Goal: Task Accomplishment & Management: Manage account settings

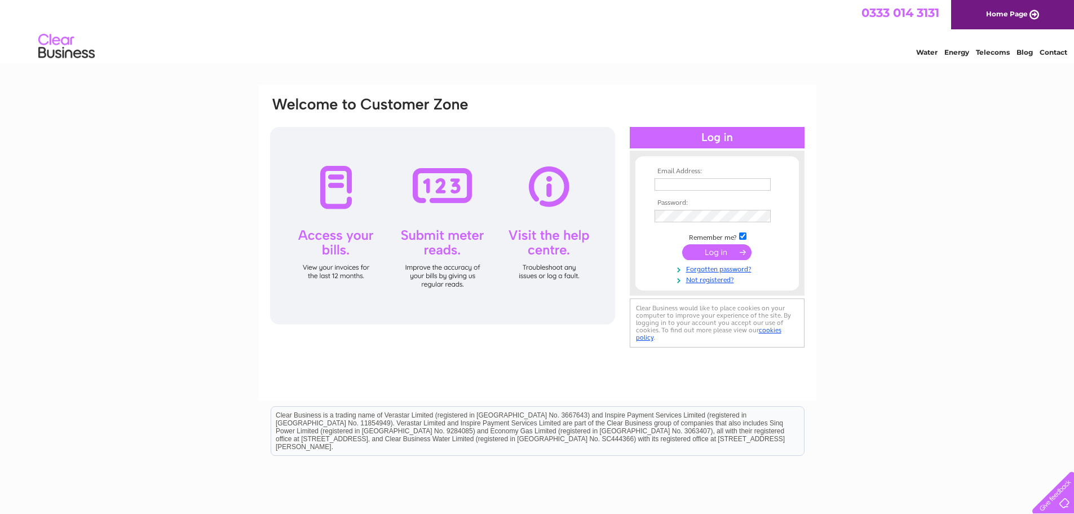
type input "[EMAIL_ADDRESS][DOMAIN_NAME]"
click at [733, 253] on input "submit" at bounding box center [716, 252] width 69 height 16
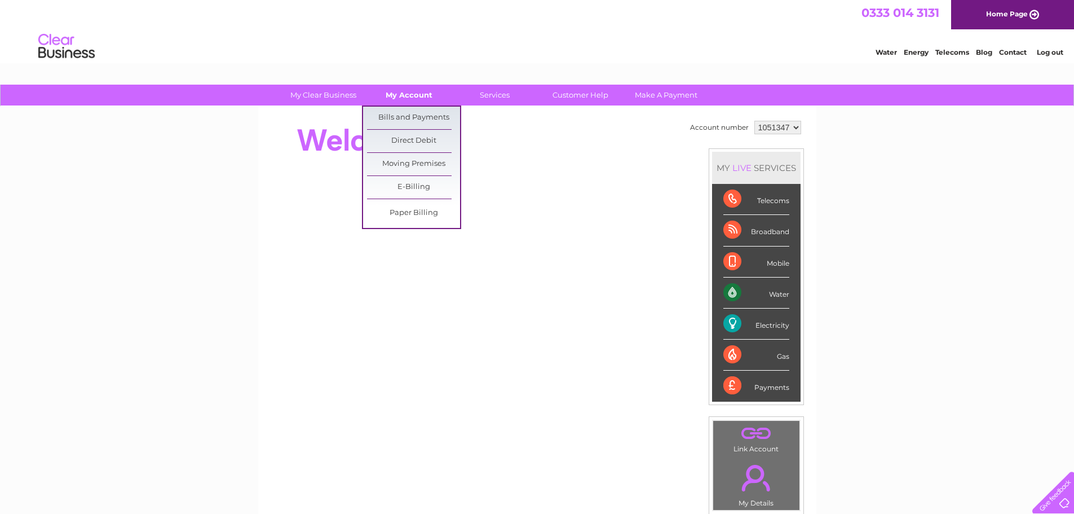
click at [402, 93] on link "My Account" at bounding box center [409, 95] width 93 height 21
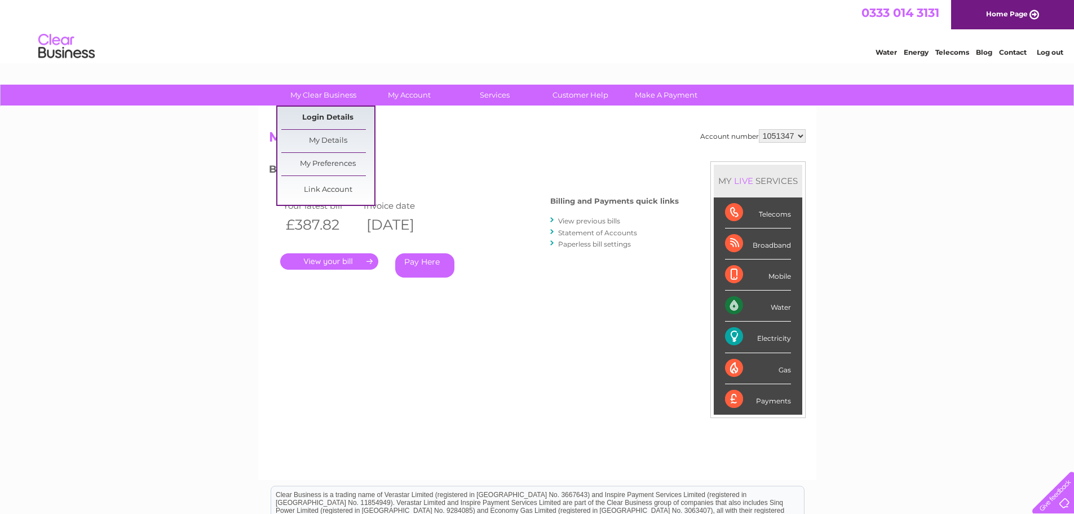
click at [325, 117] on link "Login Details" at bounding box center [327, 118] width 93 height 23
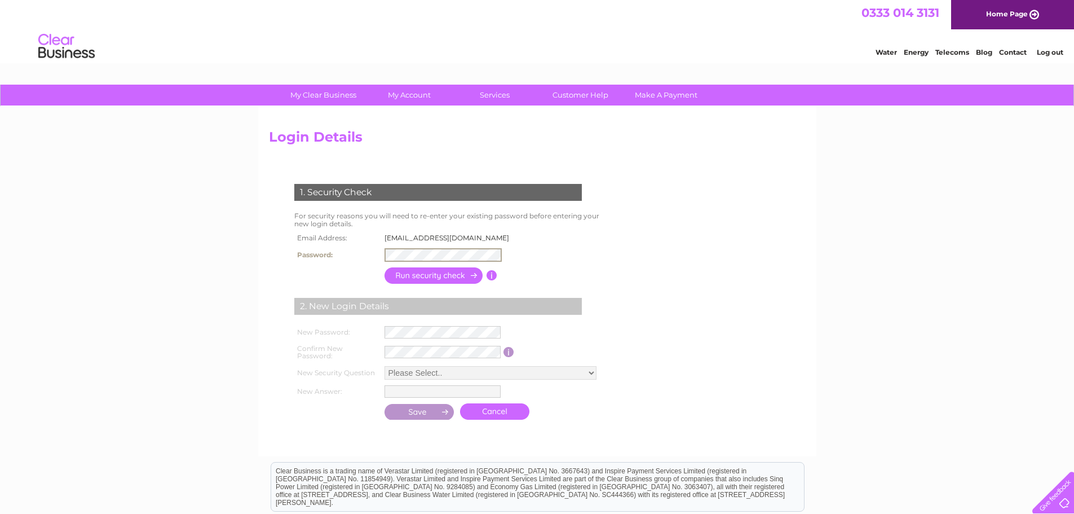
click at [438, 270] on input "button" at bounding box center [434, 275] width 99 height 16
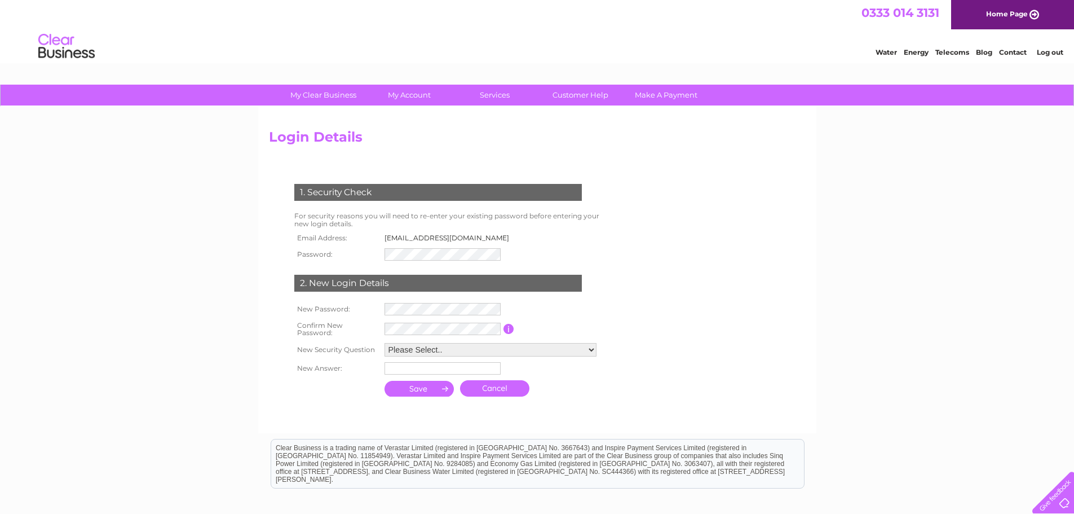
click at [444, 349] on select "Please Select.. In what town or city was your first job? In what town or city d…" at bounding box center [491, 350] width 212 height 14
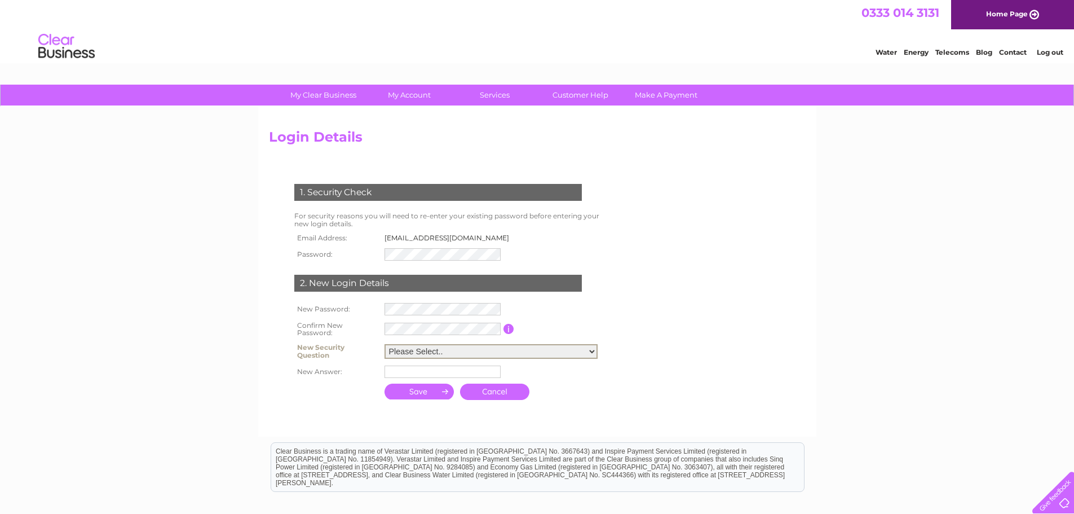
click at [444, 349] on select "Please Select.. In what town or city was your first job? In what town or city d…" at bounding box center [491, 351] width 213 height 15
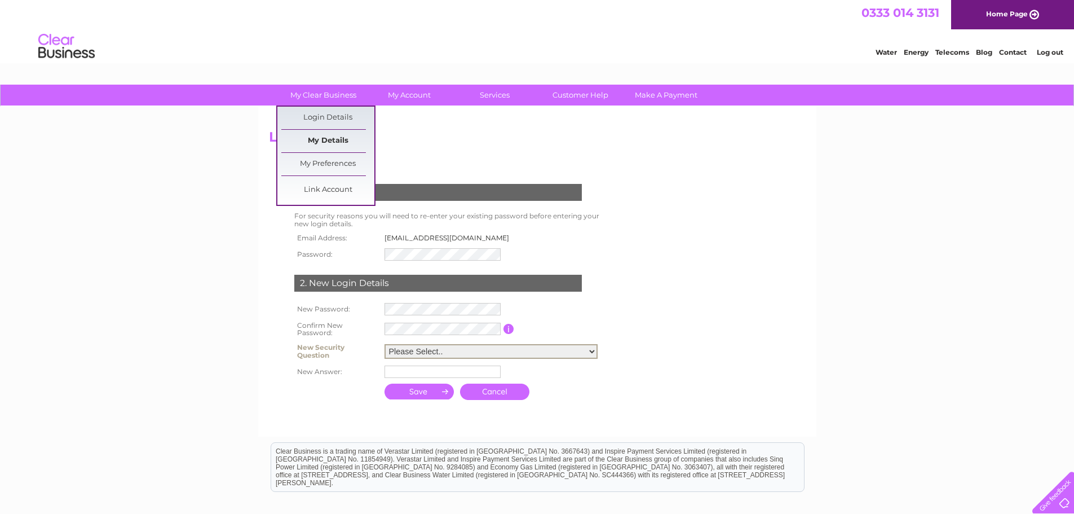
click at [332, 144] on link "My Details" at bounding box center [327, 141] width 93 height 23
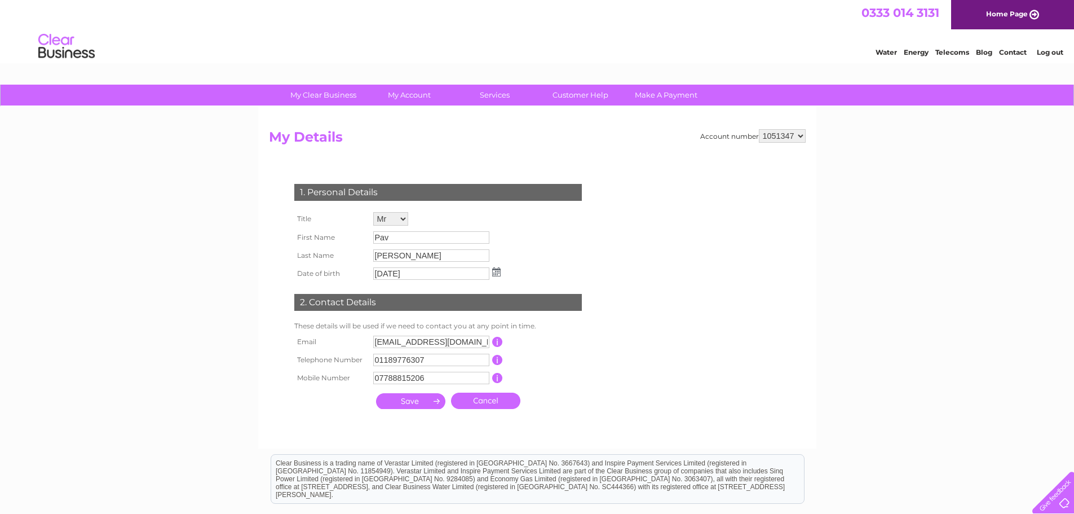
click at [453, 337] on input "jandmautos.wokingham@gmail.com" at bounding box center [431, 342] width 116 height 12
type input "a"
type input "admin@jandmautos.co.uk"
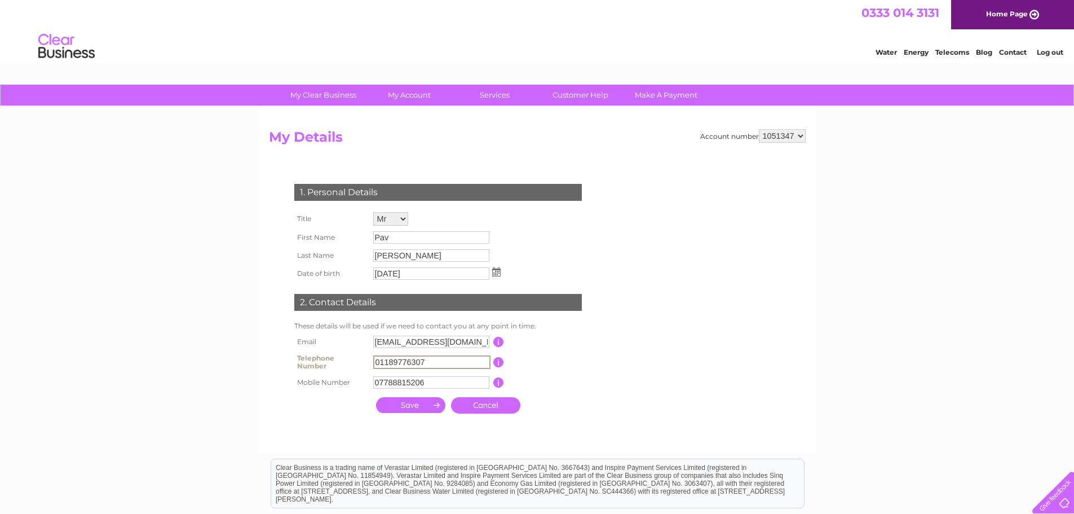
click at [471, 357] on input "01189776307" at bounding box center [431, 362] width 117 height 14
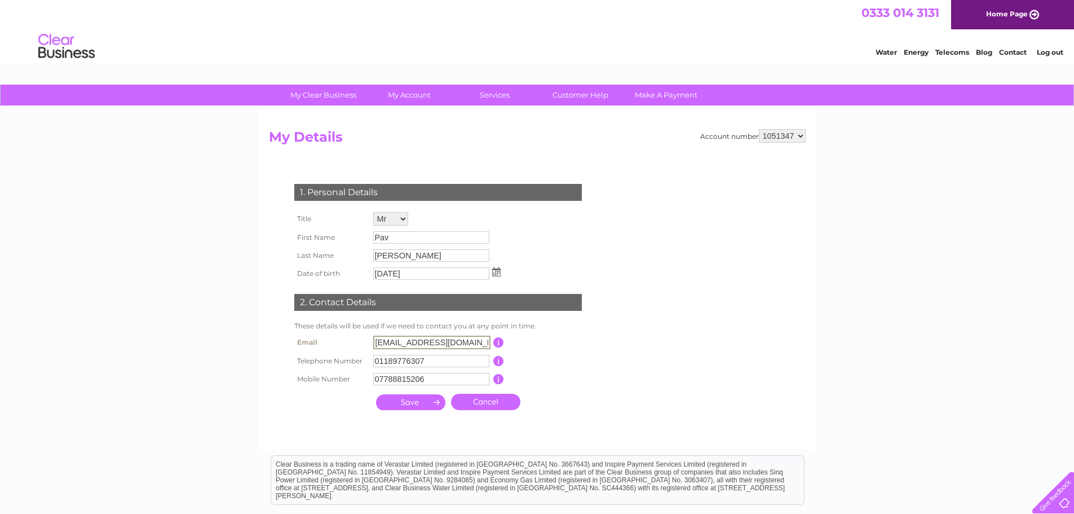
click at [464, 341] on input "admin@jandmautos.co.uk" at bounding box center [431, 343] width 117 height 14
click at [469, 341] on input "admin@jandmautos.co.uk" at bounding box center [431, 343] width 117 height 14
click at [428, 404] on input "submit" at bounding box center [410, 402] width 69 height 16
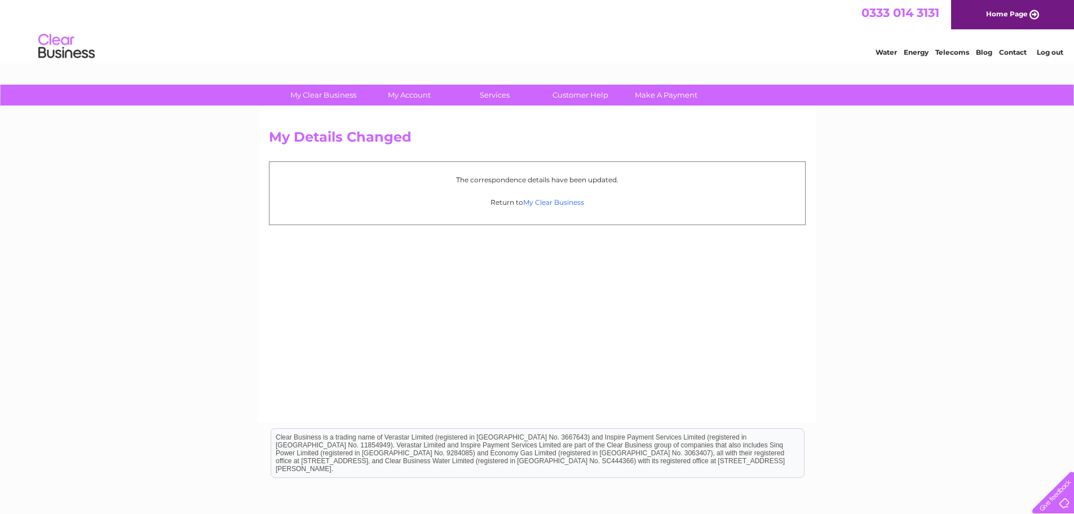
click at [538, 204] on link "My Clear Business" at bounding box center [553, 202] width 61 height 8
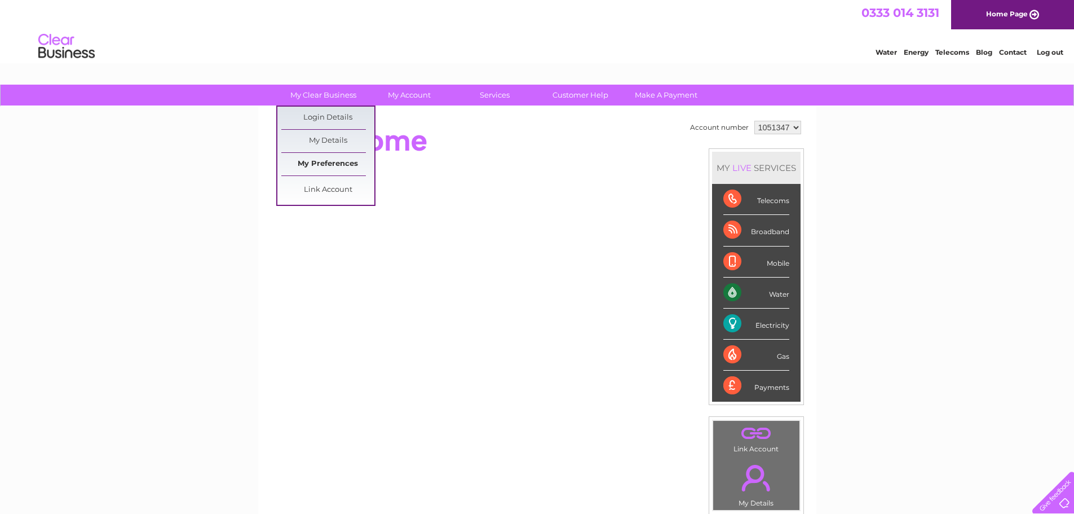
click at [334, 166] on link "My Preferences" at bounding box center [327, 164] width 93 height 23
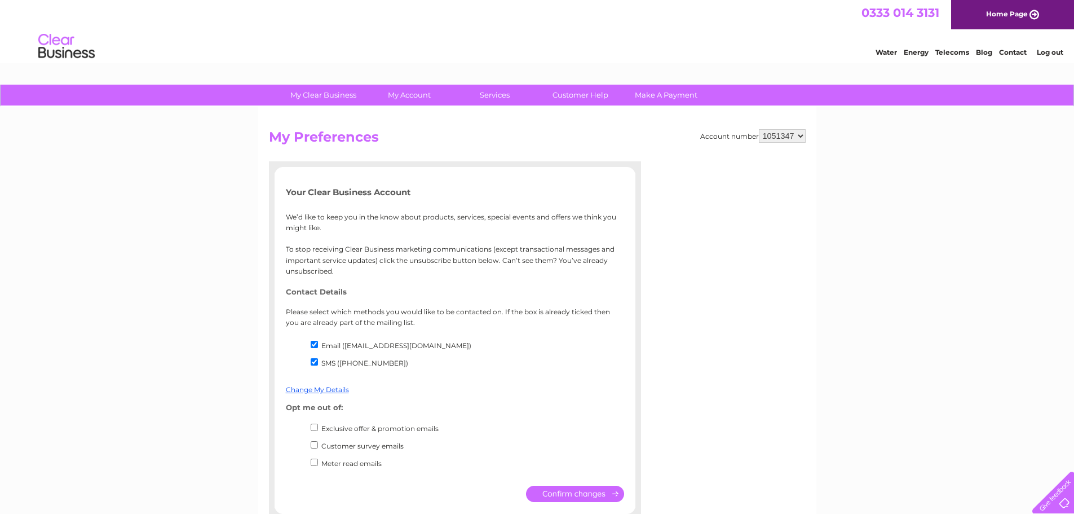
click at [372, 358] on li "SMS ([PHONE_NUMBER])" at bounding box center [466, 364] width 316 height 17
click at [372, 343] on label "Email (admin@jandmautos.co.uk)" at bounding box center [396, 345] width 150 height 8
click at [318, 343] on input "Email (admin@jandmautos.co.uk)" at bounding box center [314, 344] width 7 height 7
checkbox input "false"
click at [338, 358] on li "SMS (07788815206)" at bounding box center [466, 364] width 316 height 17
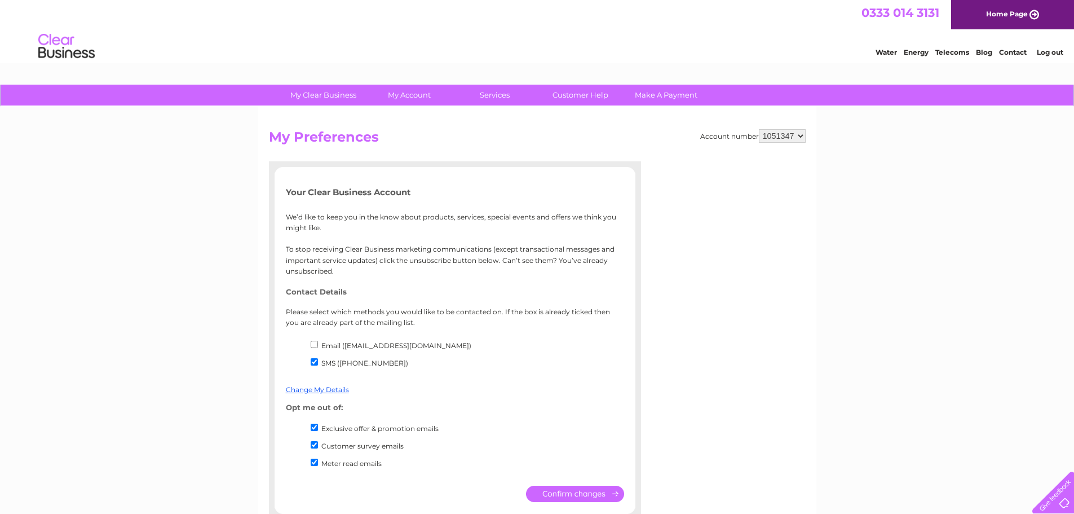
click at [337, 362] on label "SMS (07788815206)" at bounding box center [364, 363] width 87 height 8
click at [318, 362] on input "SMS (07788815206)" at bounding box center [314, 361] width 7 height 7
checkbox input "false"
click at [334, 429] on label "Exclusive offer & promotion emails" at bounding box center [379, 428] width 117 height 8
click at [318, 429] on input "Exclusive offer & promotion emails" at bounding box center [314, 427] width 7 height 7
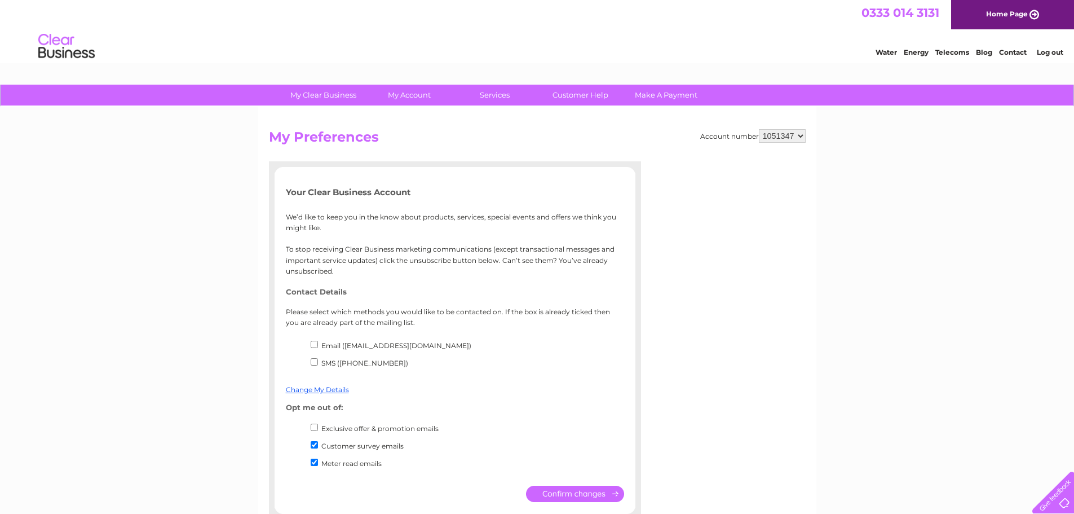
click at [335, 432] on label "Exclusive offer & promotion emails" at bounding box center [379, 428] width 117 height 8
click at [318, 431] on input "Exclusive offer & promotion emails" at bounding box center [314, 427] width 7 height 7
checkbox input "true"
click at [350, 335] on div "Your Clear Business Account We’d like to keep you in the know about products, s…" at bounding box center [455, 339] width 361 height 304
click at [349, 347] on label "Email (admin@jandmautos.co.uk)" at bounding box center [396, 345] width 150 height 8
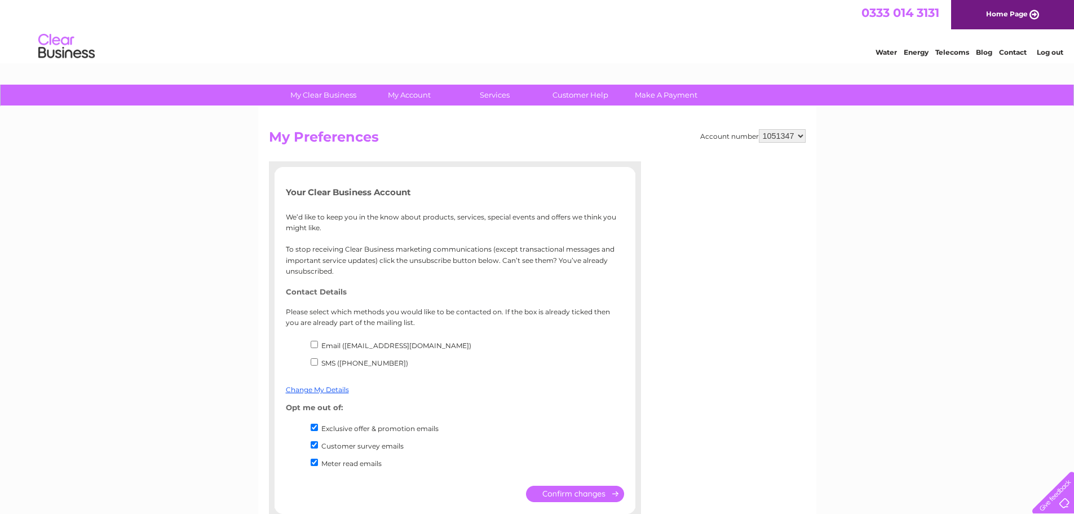
click at [318, 347] on input "Email (admin@jandmautos.co.uk)" at bounding box center [314, 344] width 7 height 7
checkbox input "true"
click at [349, 366] on label "SMS (07788815206)" at bounding box center [364, 363] width 87 height 8
click at [318, 365] on input "SMS (07788815206)" at bounding box center [314, 361] width 7 height 7
checkbox input "true"
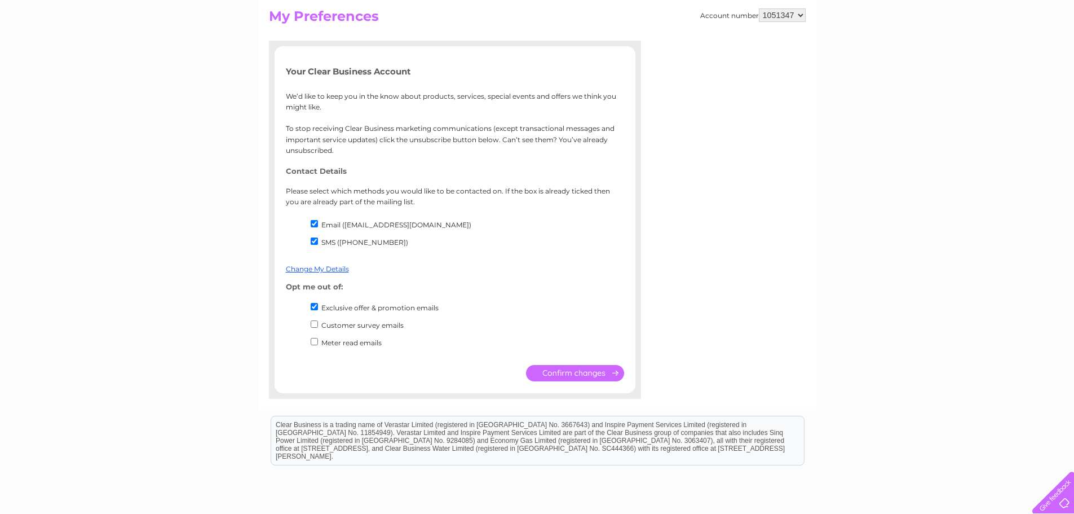
scroll to position [56, 0]
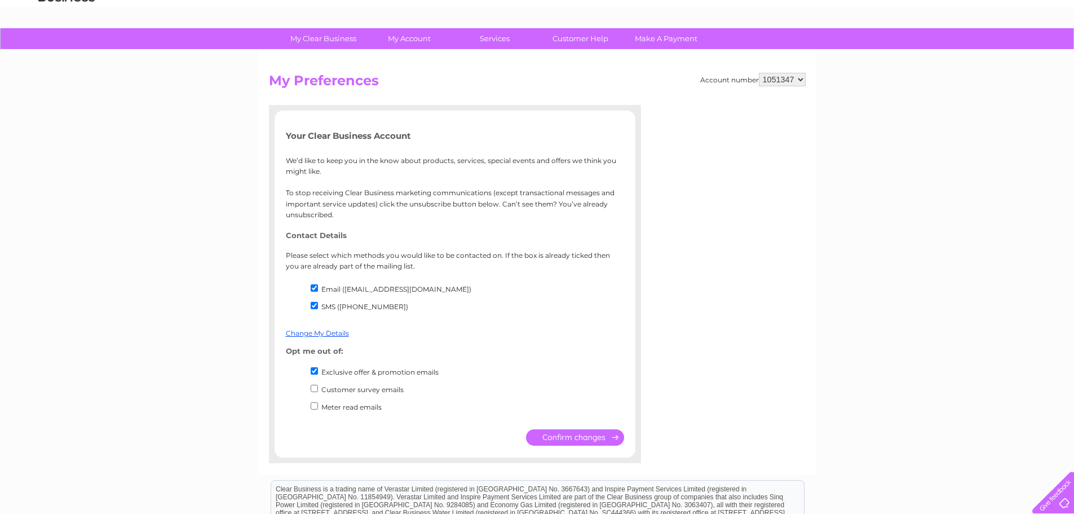
click at [366, 368] on label "Exclusive offer & promotion emails" at bounding box center [379, 372] width 117 height 8
click at [318, 367] on input "Exclusive offer & promotion emails" at bounding box center [314, 370] width 7 height 7
click at [354, 370] on label "Exclusive offer & promotion emails" at bounding box center [379, 372] width 117 height 8
click at [318, 370] on input "Exclusive offer & promotion emails" at bounding box center [314, 370] width 7 height 7
checkbox input "true"
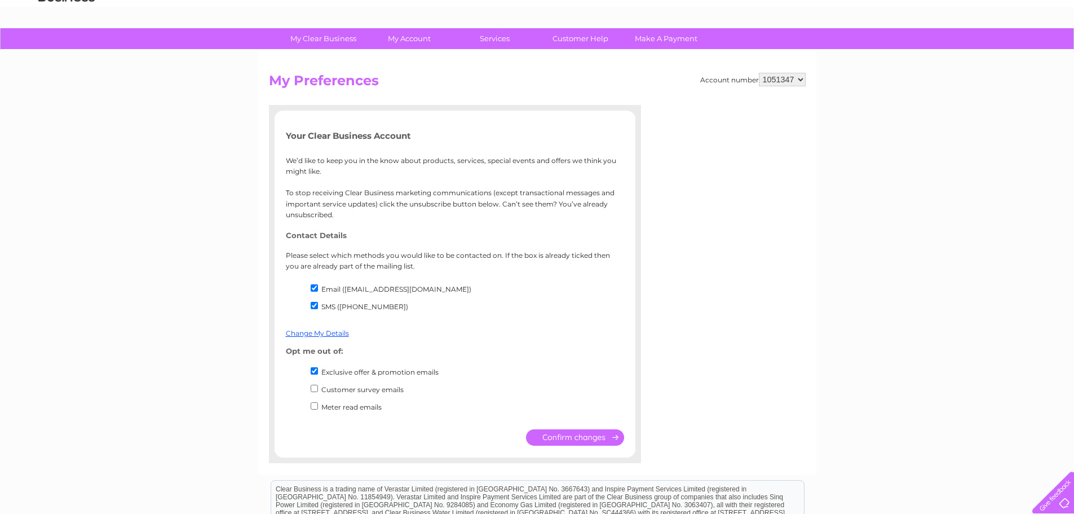
click at [345, 391] on label "Customer survey emails" at bounding box center [362, 389] width 82 height 8
click at [318, 391] on input "Customer survey emails" at bounding box center [314, 388] width 7 height 7
checkbox input "true"
click at [343, 408] on label "Meter read emails" at bounding box center [351, 407] width 60 height 8
click at [318, 408] on input "Meter read emails" at bounding box center [314, 405] width 7 height 7
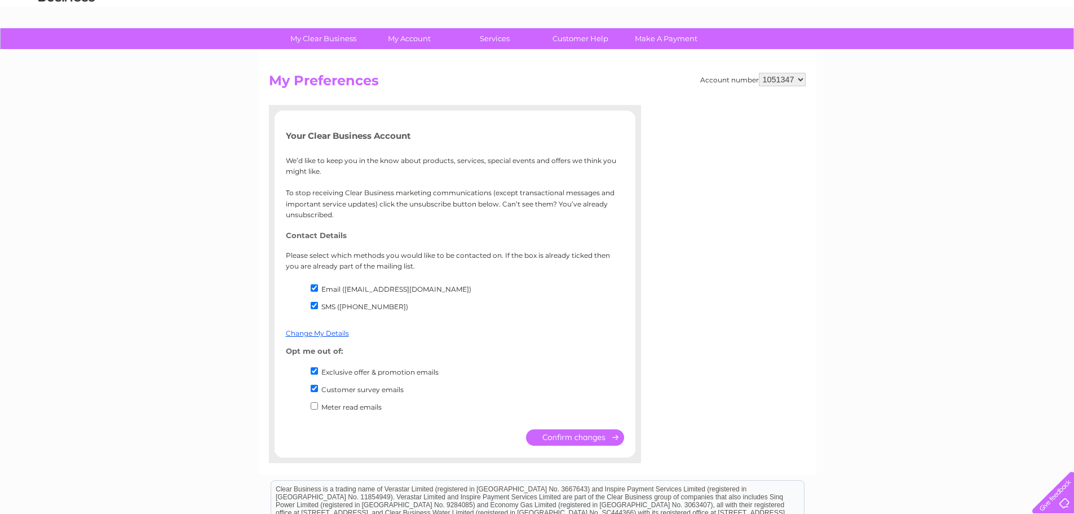
checkbox input "true"
click at [570, 438] on input "submit" at bounding box center [575, 437] width 98 height 16
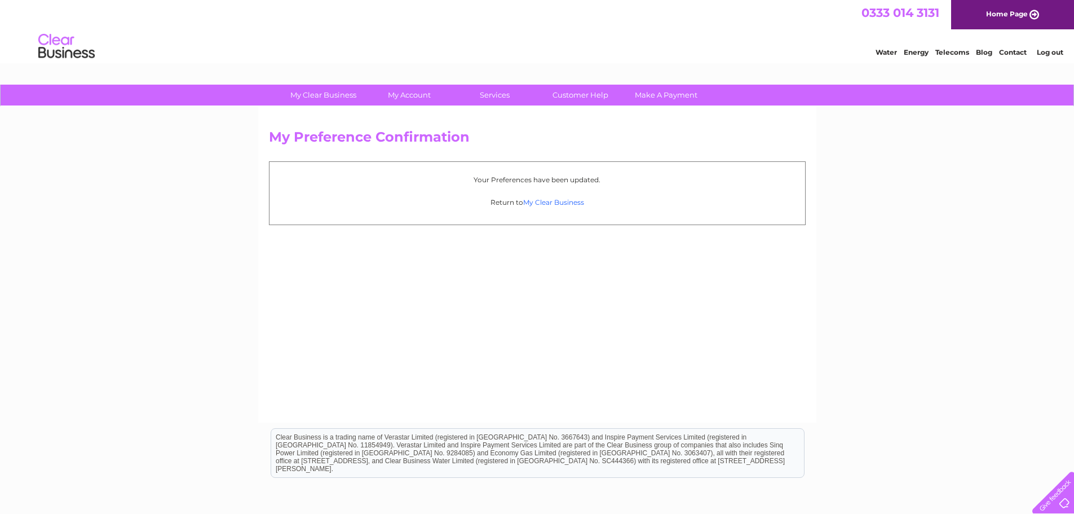
click at [555, 205] on link "My Clear Business" at bounding box center [553, 202] width 61 height 8
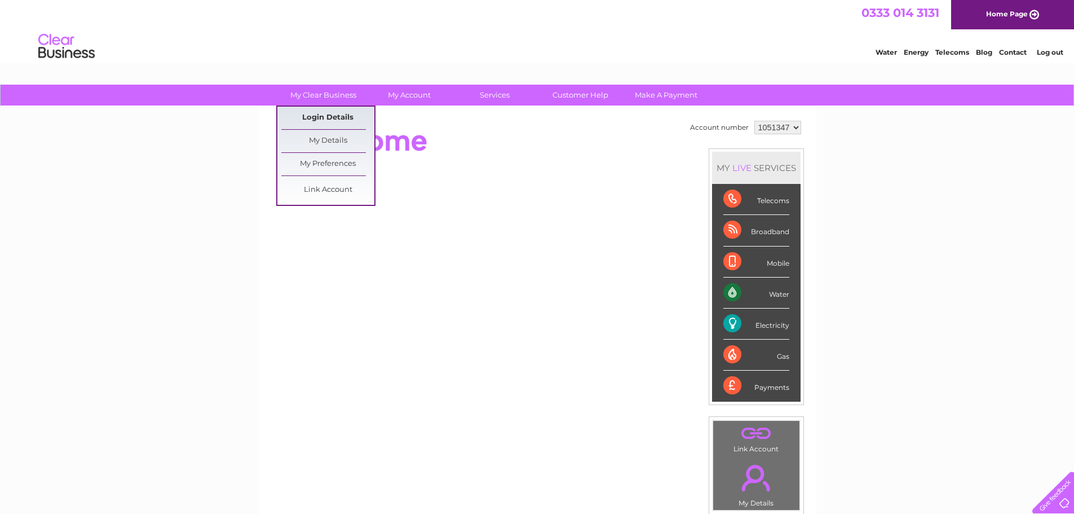
click at [333, 116] on link "Login Details" at bounding box center [327, 118] width 93 height 23
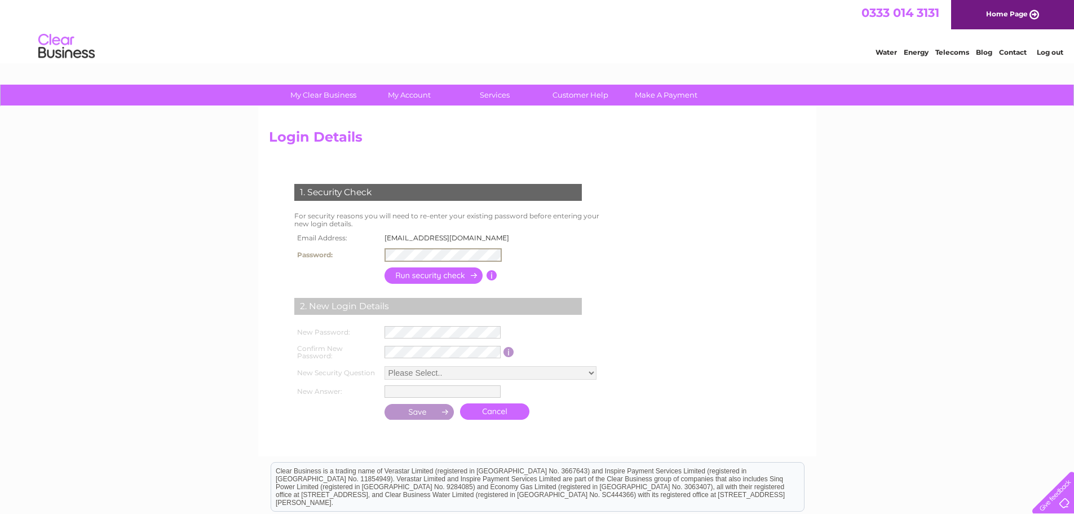
click at [440, 277] on input "button" at bounding box center [434, 275] width 99 height 16
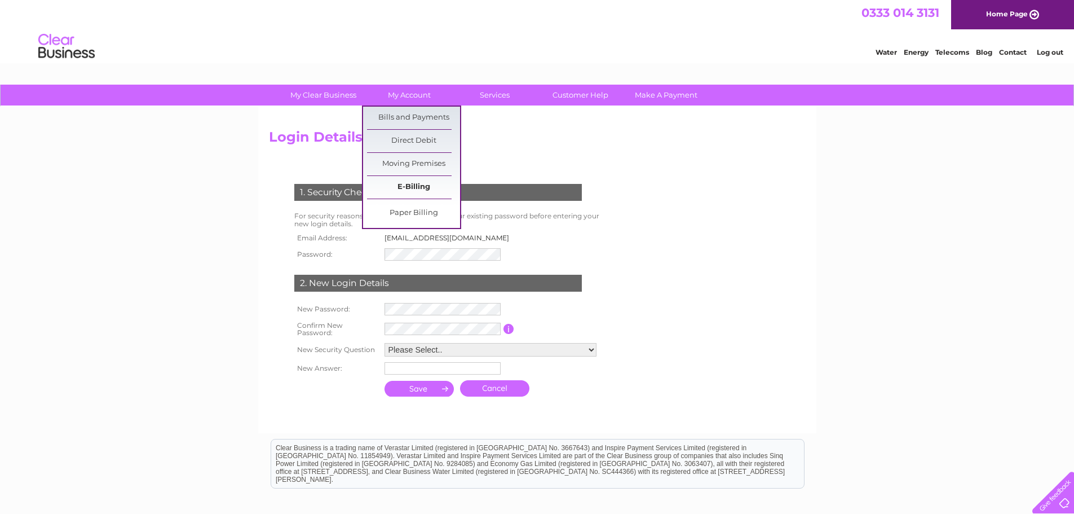
click at [415, 180] on link "E-Billing" at bounding box center [413, 187] width 93 height 23
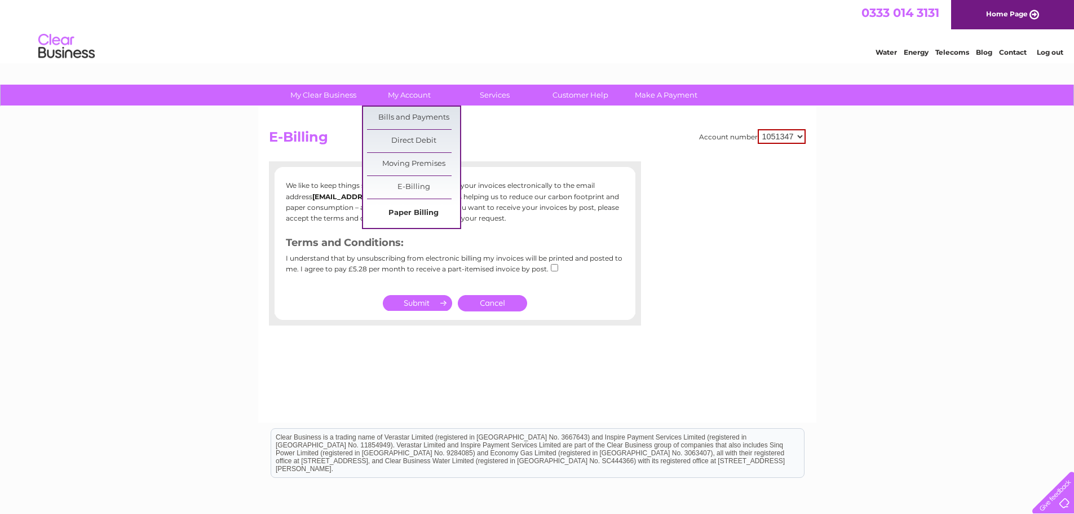
click at [424, 213] on link "Paper Billing" at bounding box center [413, 213] width 93 height 23
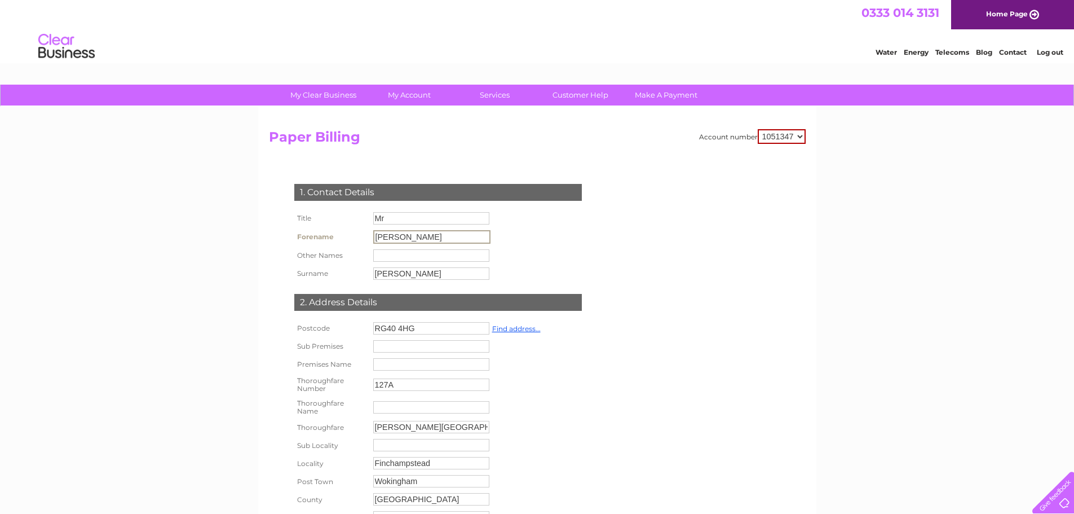
drag, startPoint x: 444, startPoint y: 239, endPoint x: 310, endPoint y: 232, distance: 134.4
click at [311, 232] on tr "Forename Paramveer" at bounding box center [393, 236] width 202 height 19
type input "a"
type input "Pav"
type input "Singh"
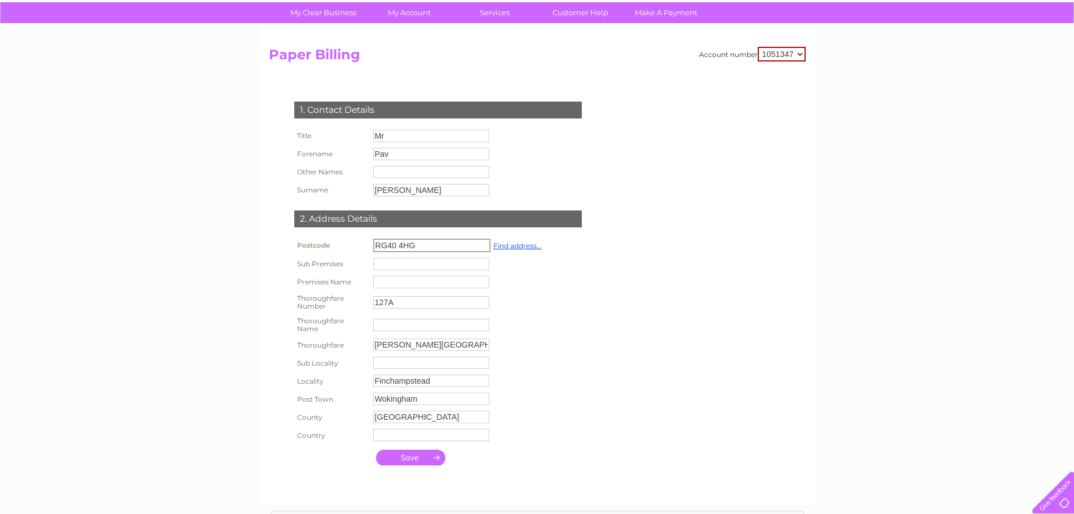
scroll to position [169, 0]
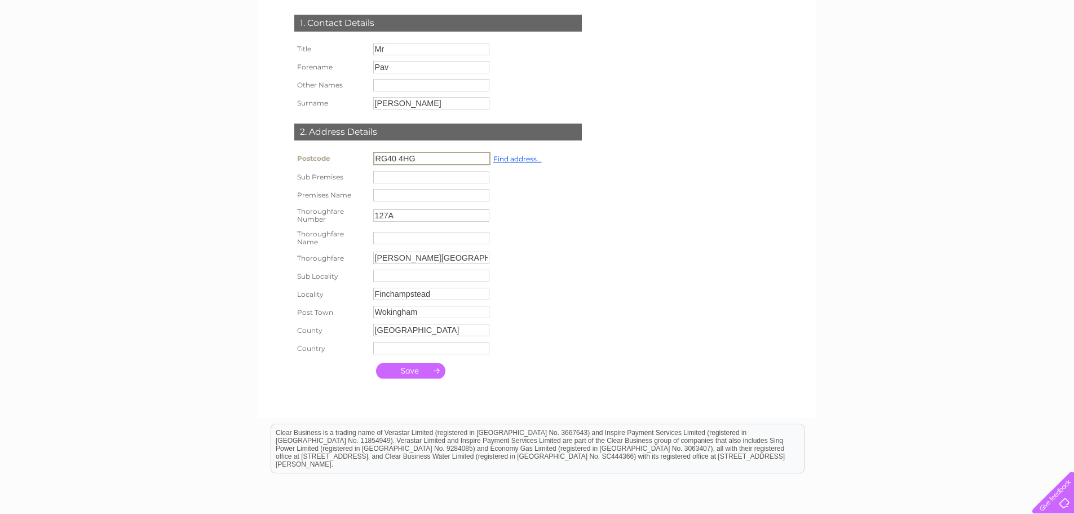
click at [401, 258] on input "Nash Grove Lane" at bounding box center [431, 258] width 116 height 12
type input "Nashgrove Lane"
click at [390, 235] on input "text" at bounding box center [431, 237] width 116 height 12
click at [389, 187] on td at bounding box center [456, 194] width 173 height 18
click at [394, 200] on input "text" at bounding box center [431, 195] width 117 height 14
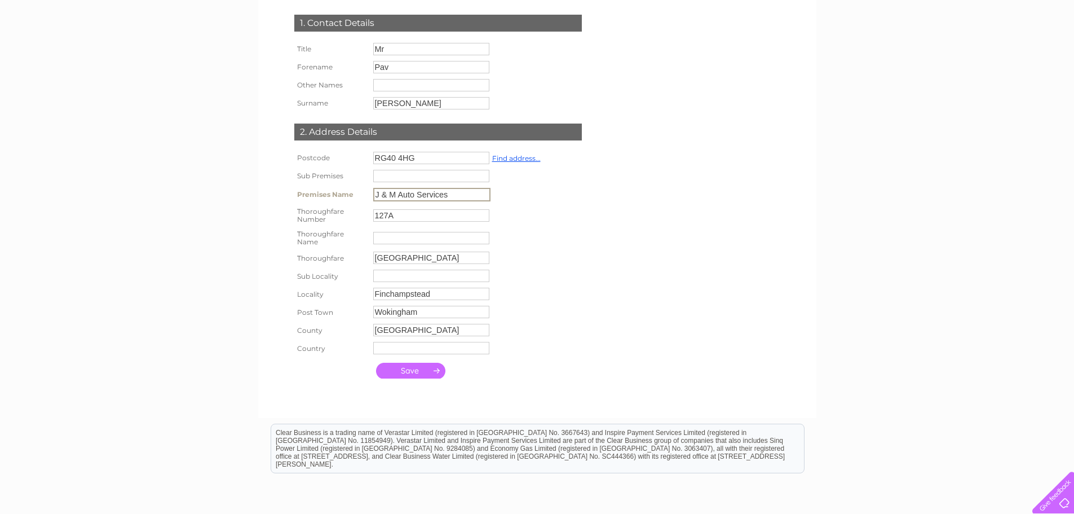
type input "J & M Auto Services"
click at [427, 373] on input "submit" at bounding box center [410, 369] width 69 height 16
click at [455, 266] on td at bounding box center [456, 275] width 173 height 18
click at [453, 244] on td at bounding box center [456, 237] width 173 height 23
click at [452, 254] on input "Nashgrove Lane" at bounding box center [431, 256] width 116 height 12
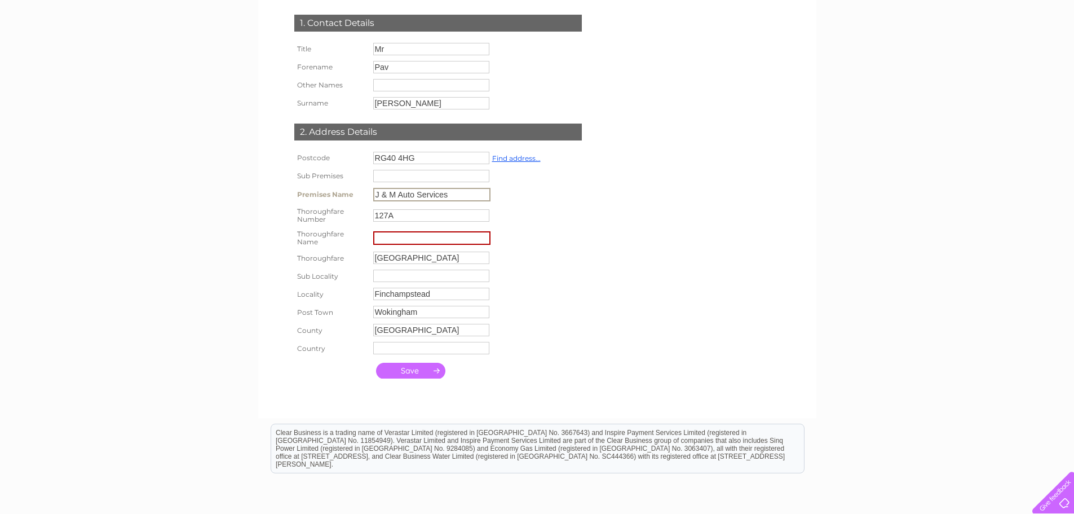
drag, startPoint x: 456, startPoint y: 197, endPoint x: 290, endPoint y: 188, distance: 165.5
click at [290, 188] on div "1. Contact Details Title Mr Forename Pav Other Names Surname Singh 127A" at bounding box center [440, 193] width 343 height 381
click at [418, 239] on input "text" at bounding box center [431, 237] width 117 height 14
paste input "J & M Auto Services"
type input "J & M Auto Services"
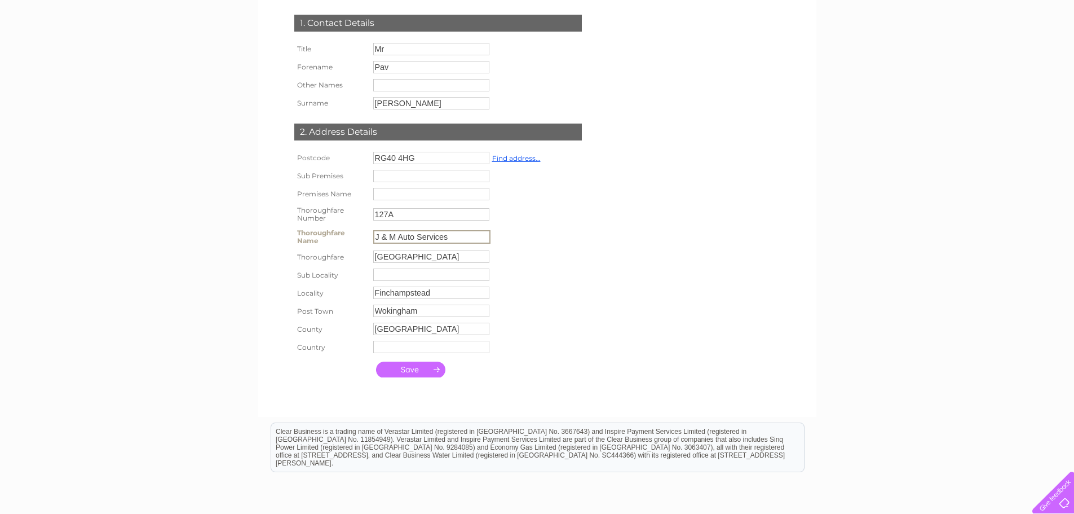
click at [470, 304] on td "Wokingham" at bounding box center [456, 311] width 173 height 18
click at [469, 282] on td at bounding box center [456, 275] width 173 height 18
drag, startPoint x: 458, startPoint y: 245, endPoint x: 466, endPoint y: 236, distance: 11.6
click at [460, 243] on td "J & M Auto Services" at bounding box center [456, 237] width 173 height 23
drag, startPoint x: 466, startPoint y: 236, endPoint x: 246, endPoint y: 220, distance: 220.5
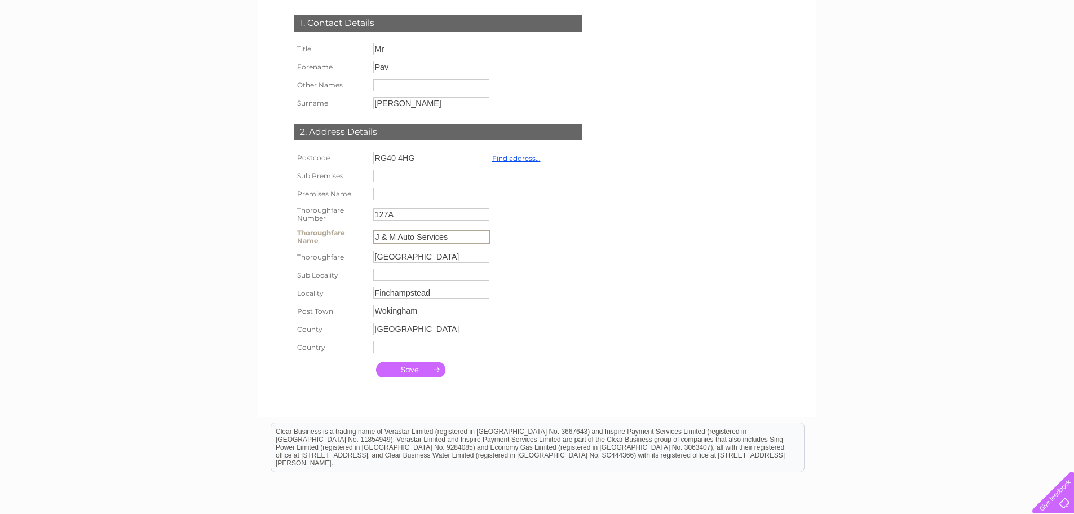
click at [246, 220] on div "My Clear Business Login Details My Details My Preferences Link Account My Accou…" at bounding box center [537, 262] width 1074 height 694
click at [397, 187] on td at bounding box center [456, 194] width 173 height 18
click at [410, 240] on input "text" at bounding box center [431, 237] width 117 height 14
paste input "J & M Auto Services"
click at [460, 239] on input "J & M Auto Services" at bounding box center [431, 237] width 117 height 14
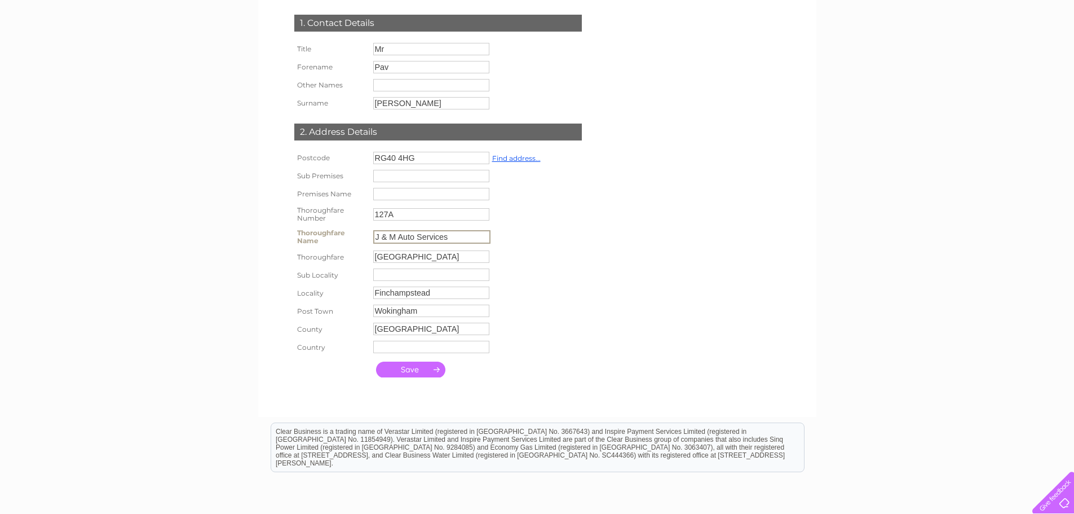
type input "J & M Auto Services"
click at [457, 265] on td "Nashgrove Lane" at bounding box center [456, 257] width 173 height 18
click at [457, 260] on input "Nashgrove Lane" at bounding box center [431, 257] width 117 height 14
click at [322, 258] on th "Thoroughfare" at bounding box center [331, 257] width 79 height 19
click at [322, 258] on th "Thoroughfare" at bounding box center [331, 257] width 79 height 18
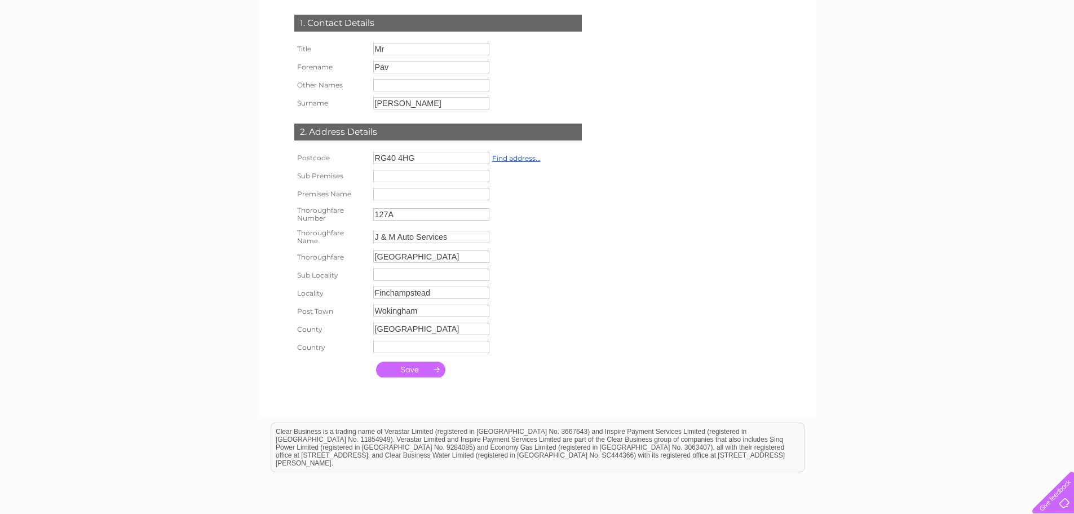
click at [440, 257] on input "Nashgrove Lane" at bounding box center [431, 256] width 116 height 12
drag, startPoint x: 451, startPoint y: 256, endPoint x: 298, endPoint y: 249, distance: 153.6
click at [298, 249] on tr "Thoroughfare Nashgrove Lane" at bounding box center [418, 257] width 252 height 19
drag, startPoint x: 460, startPoint y: 232, endPoint x: 322, endPoint y: 231, distance: 138.2
click at [322, 231] on tr "Thoroughfare Name J & M Auto Services" at bounding box center [418, 237] width 252 height 23
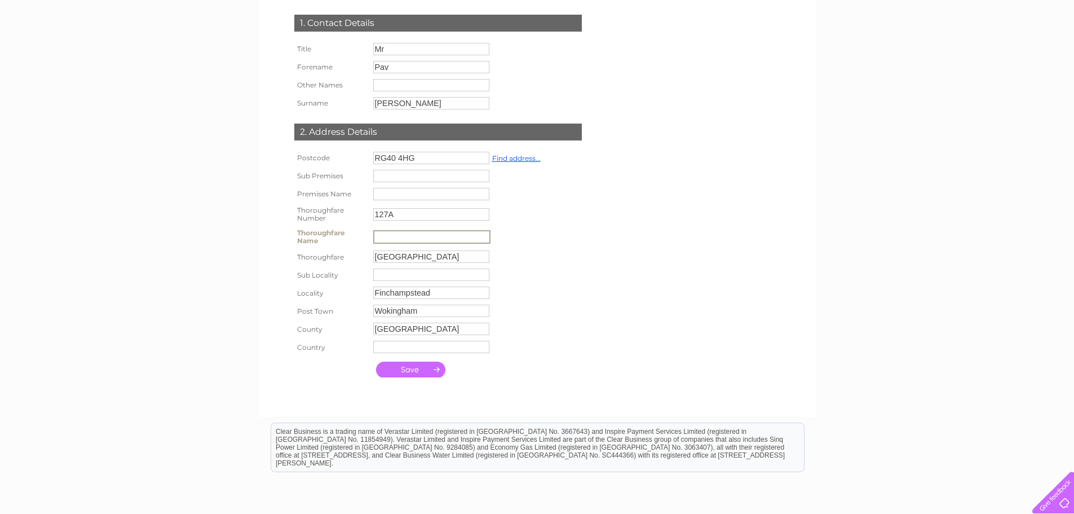
click at [416, 191] on input "text" at bounding box center [431, 194] width 116 height 12
paste input "J & M Auto Services"
type input "J & M Auto Services"
drag, startPoint x: 452, startPoint y: 256, endPoint x: 302, endPoint y: 255, distance: 150.0
click at [302, 255] on tr "Thoroughfare Nashgrove Lane" at bounding box center [418, 257] width 252 height 19
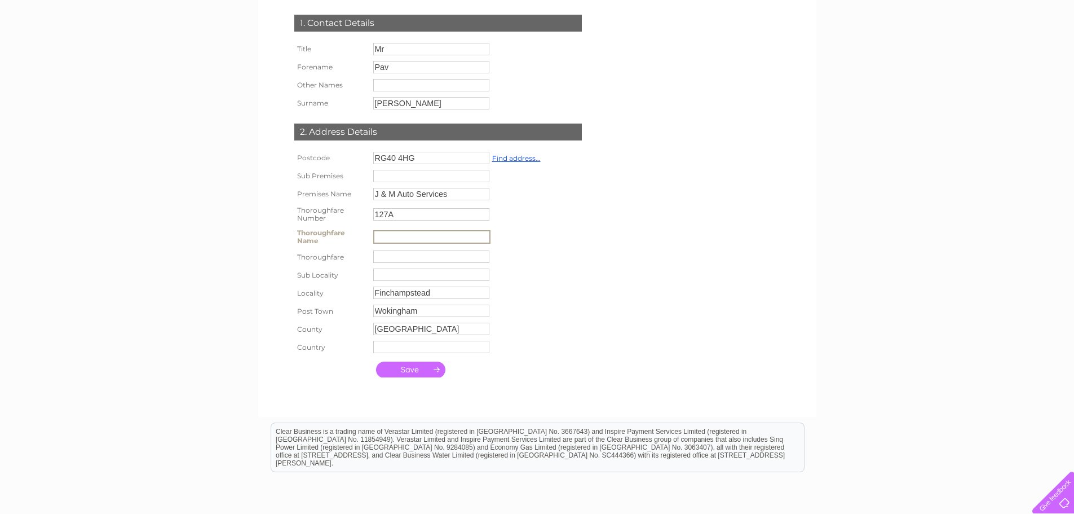
click at [383, 240] on input "text" at bounding box center [431, 237] width 117 height 14
paste input "Nashgrove Lane"
click at [430, 243] on input "Nashgrove Lane" at bounding box center [431, 237] width 117 height 14
type input "Nashgrove Lane"
click at [425, 254] on input "text" at bounding box center [431, 257] width 117 height 14
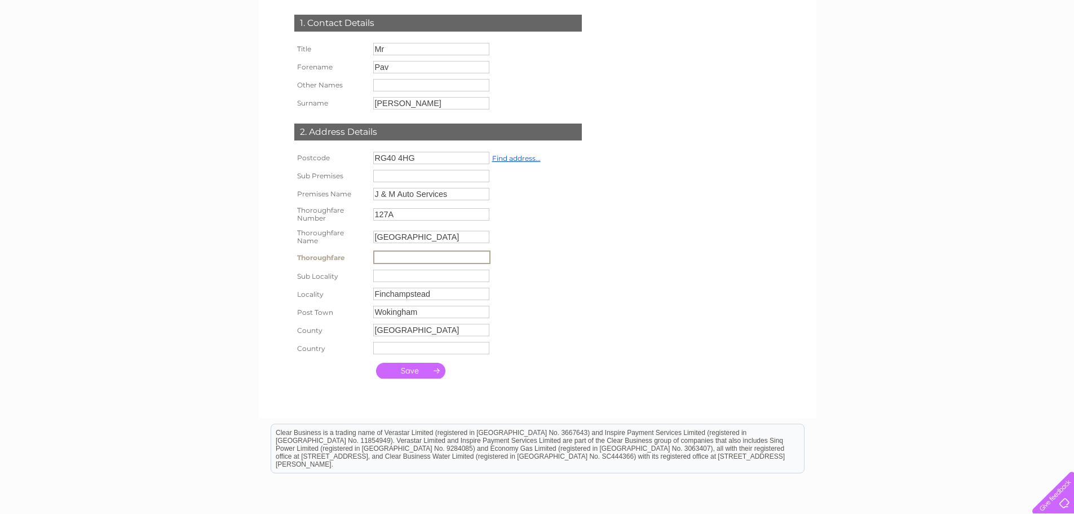
click at [337, 354] on th "Country" at bounding box center [331, 348] width 79 height 18
click at [386, 369] on input "submit" at bounding box center [410, 369] width 69 height 16
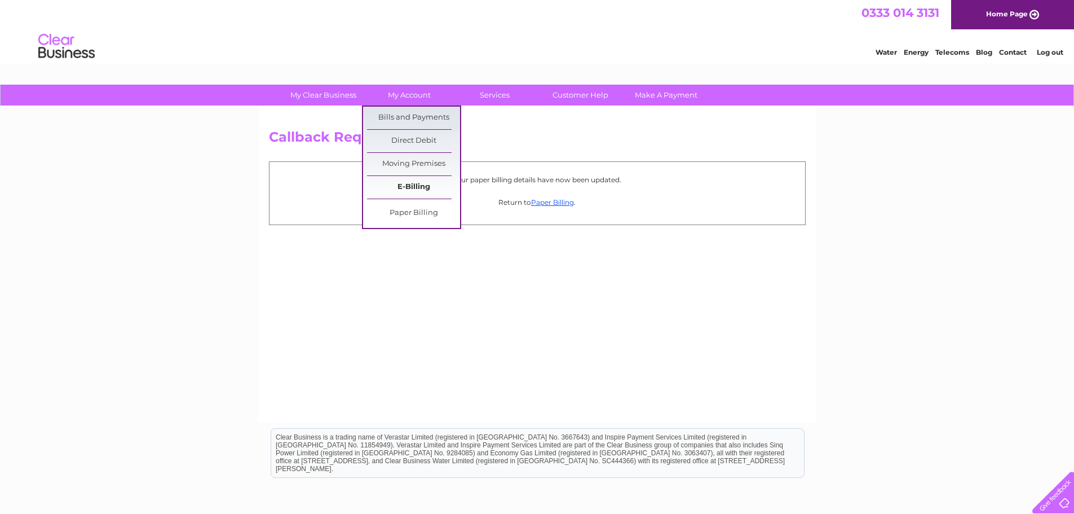
click at [420, 180] on link "E-Billing" at bounding box center [413, 187] width 93 height 23
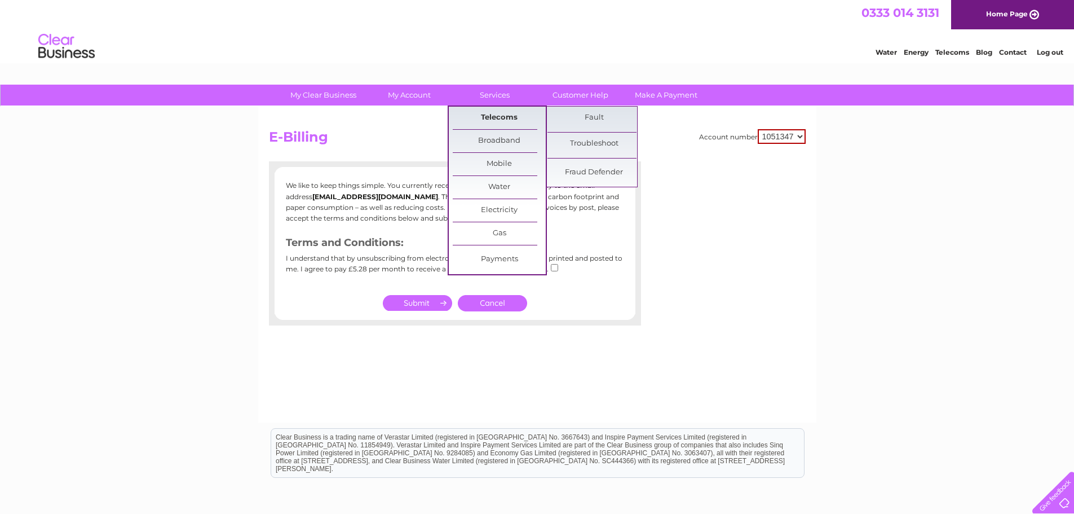
click at [510, 118] on link "Telecoms" at bounding box center [499, 118] width 93 height 23
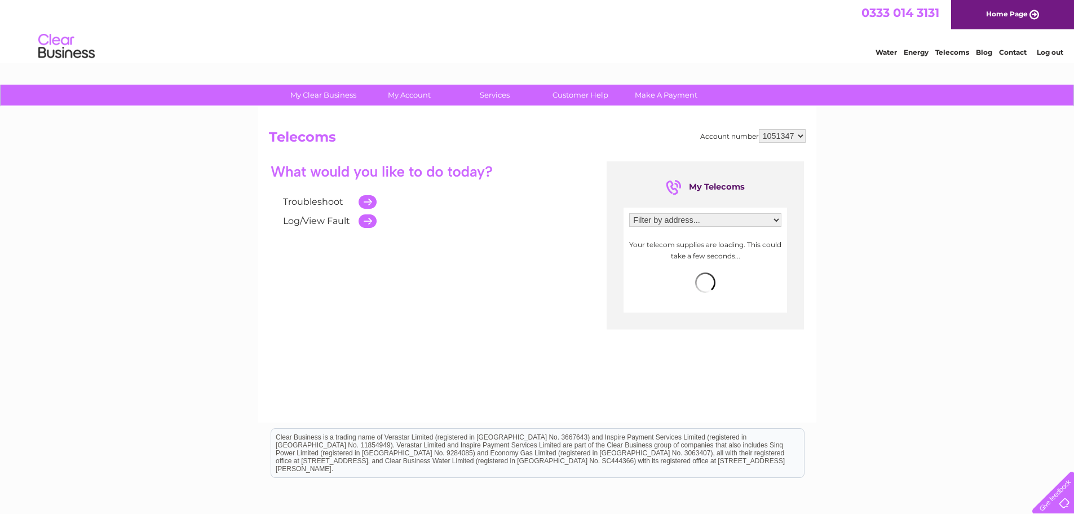
click at [705, 220] on select "Filter by address... J & M Auto Services, Nashgrove Lane, Finchampstead, Woking…" at bounding box center [705, 220] width 152 height 14
select select "1981885"
click at [629, 213] on select "Filter by address... J & M Auto Services, Nashgrove Lane, Finchampstead, Woking…" at bounding box center [705, 220] width 152 height 14
click at [767, 237] on span "more info" at bounding box center [761, 239] width 36 height 9
click at [764, 240] on span "more info" at bounding box center [761, 239] width 36 height 9
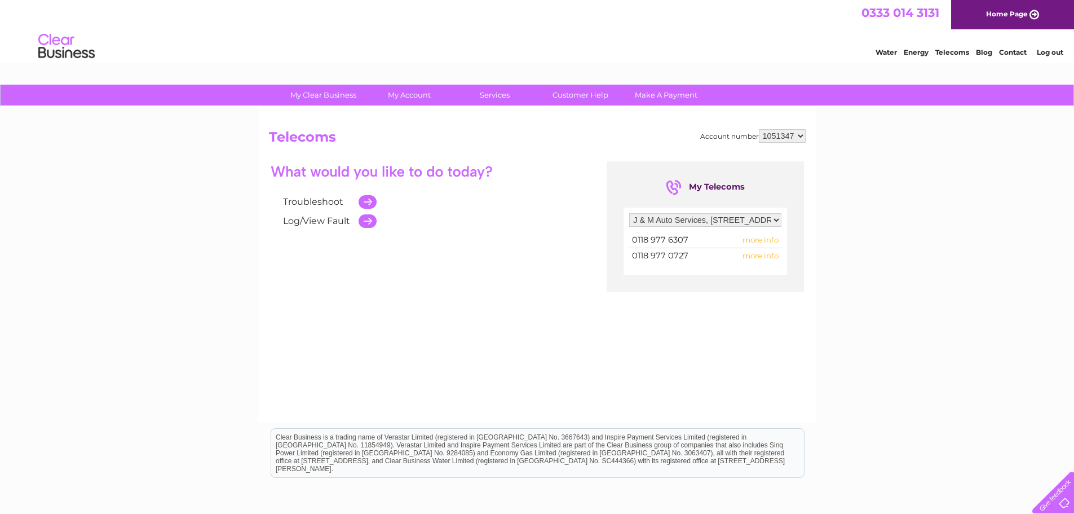
click at [761, 255] on span "more info" at bounding box center [761, 255] width 36 height 9
click at [762, 240] on span "more info" at bounding box center [761, 239] width 36 height 9
click at [782, 133] on select "1051347" at bounding box center [782, 136] width 47 height 14
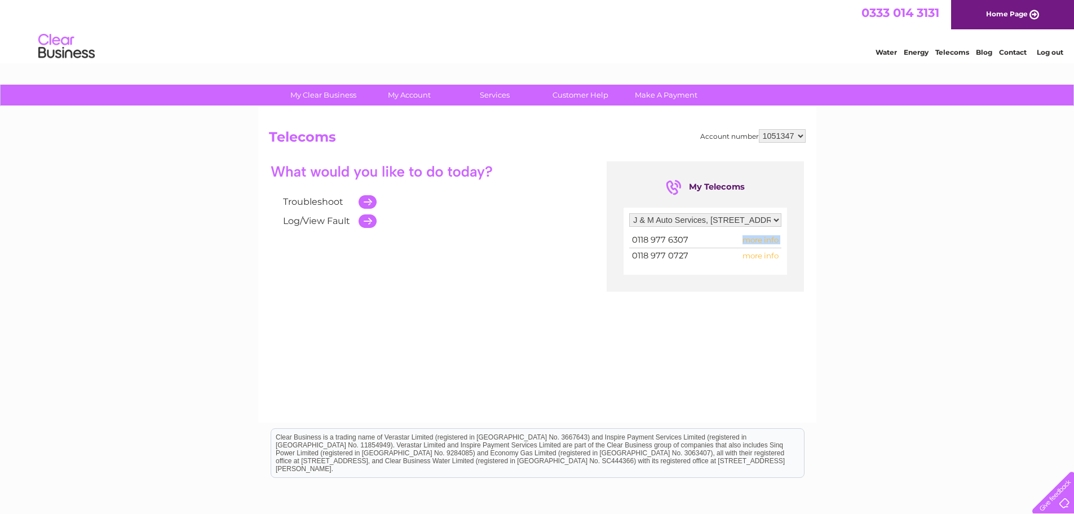
click at [782, 133] on select "1051347" at bounding box center [782, 136] width 47 height 14
click at [830, 173] on div "My Clear Business Login Details My Details My Preferences Link Account My Accou…" at bounding box center [537, 350] width 1074 height 531
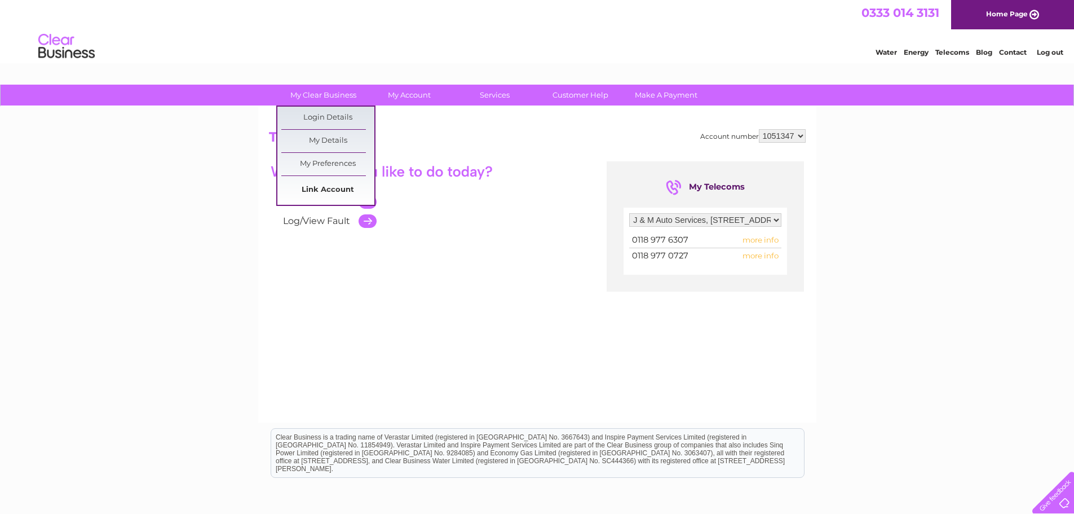
click at [340, 189] on link "Link Account" at bounding box center [327, 190] width 93 height 23
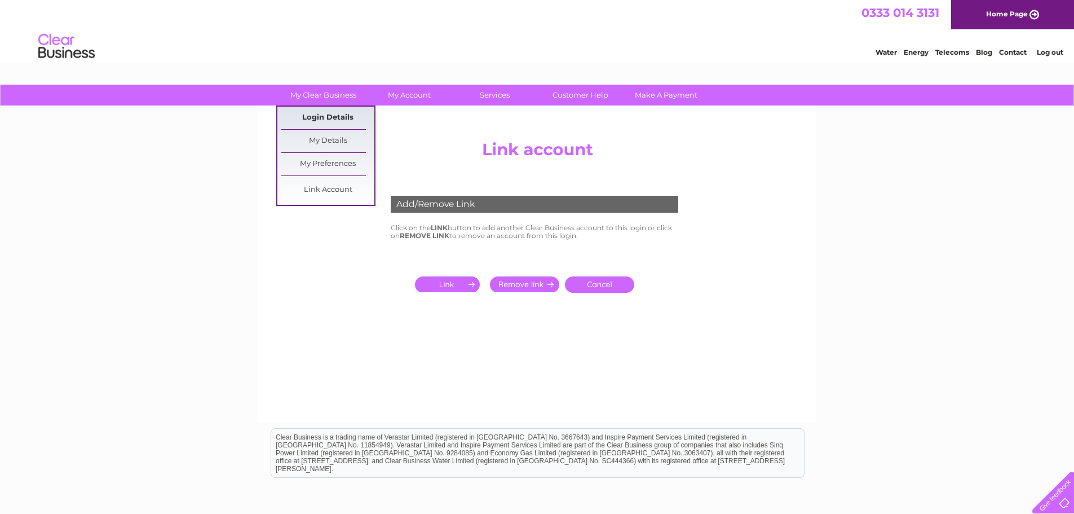
click at [338, 119] on link "Login Details" at bounding box center [327, 118] width 93 height 23
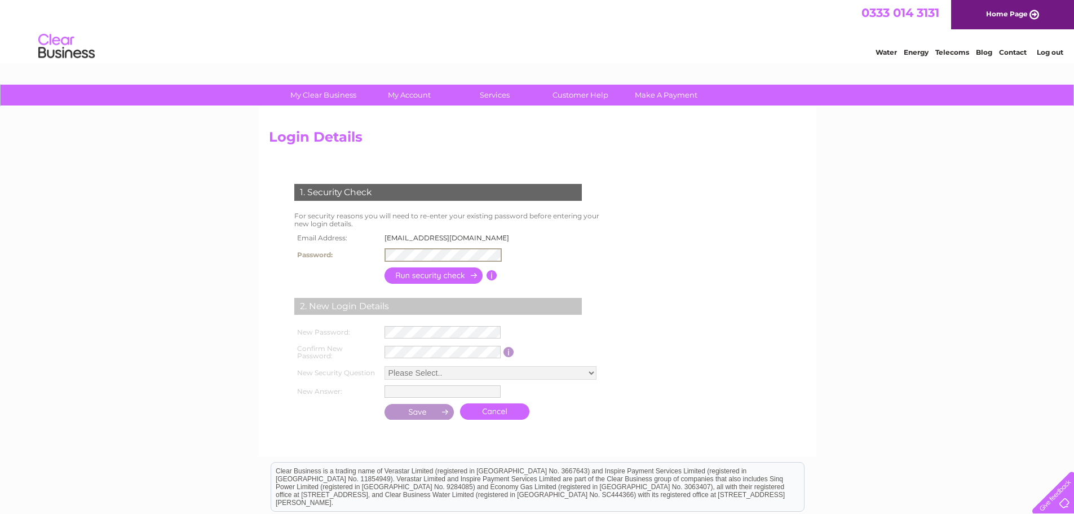
click at [425, 294] on td "2. New Login Details" at bounding box center [438, 304] width 293 height 37
click at [427, 283] on td at bounding box center [434, 274] width 105 height 22
click at [491, 275] on input "button" at bounding box center [492, 274] width 11 height 10
click at [435, 274] on input "button" at bounding box center [434, 274] width 99 height 16
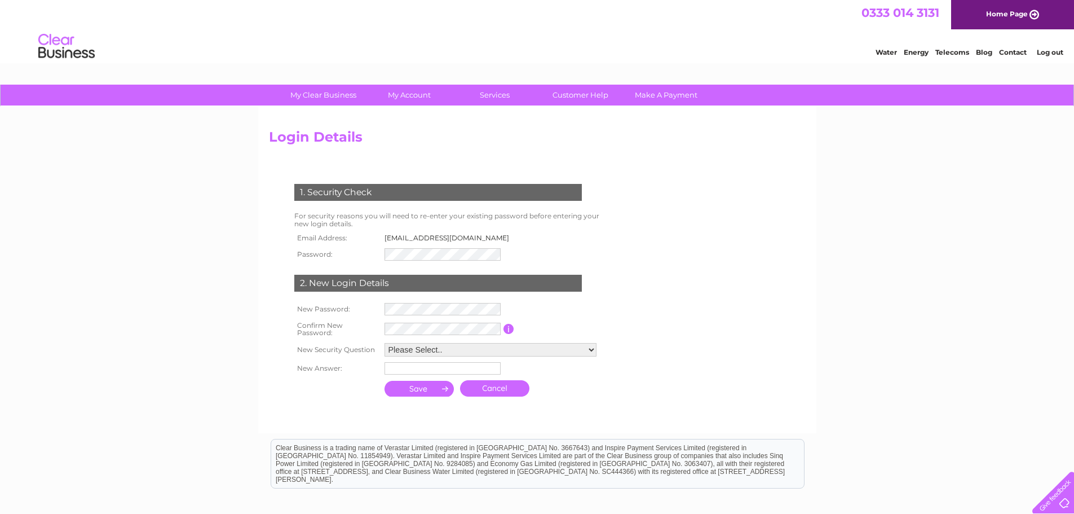
click at [1006, 57] on div "Water Energy Telecoms Blog Contact Log out" at bounding box center [963, 47] width 221 height 23
click at [1007, 56] on link "Contact" at bounding box center [1013, 52] width 28 height 8
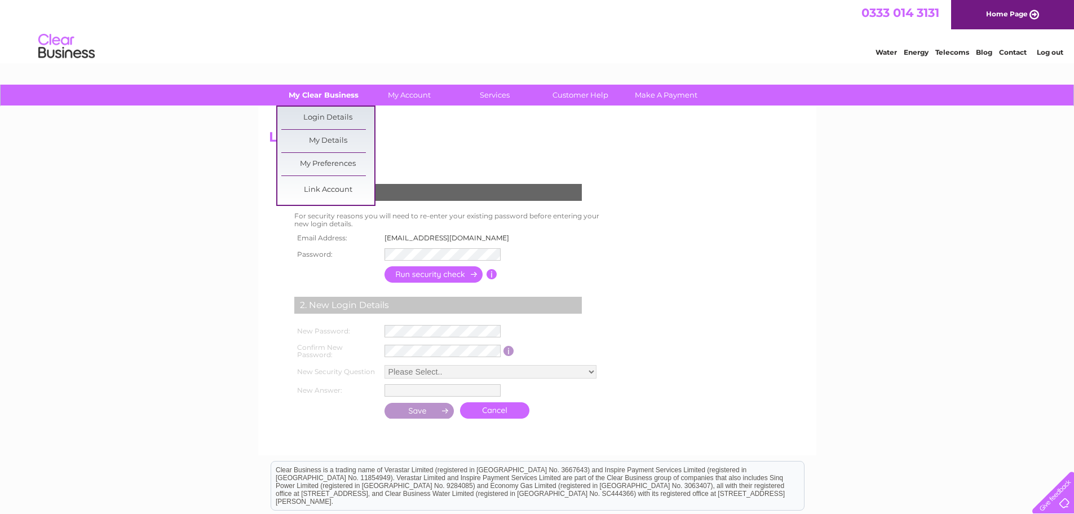
click at [313, 97] on link "My Clear Business" at bounding box center [323, 95] width 93 height 21
click at [346, 98] on link "My Clear Business" at bounding box center [323, 95] width 93 height 21
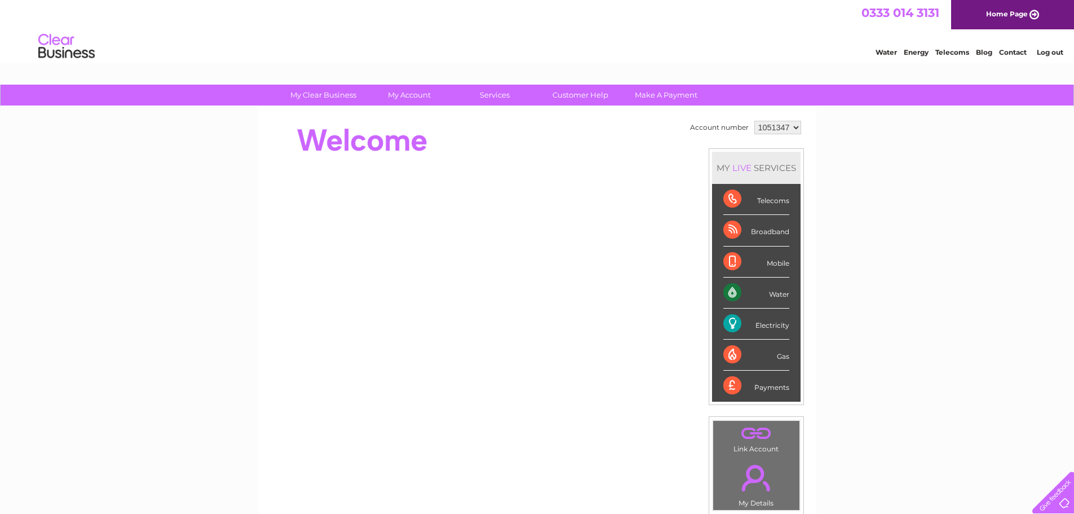
click at [765, 127] on select "1051347" at bounding box center [778, 128] width 47 height 14
drag, startPoint x: 770, startPoint y: 134, endPoint x: 775, endPoint y: 128, distance: 7.2
click at [775, 127] on select "1051347" at bounding box center [778, 128] width 47 height 14
click at [755, 121] on select "1051347" at bounding box center [778, 128] width 47 height 14
click at [785, 133] on select "1051347" at bounding box center [778, 128] width 47 height 14
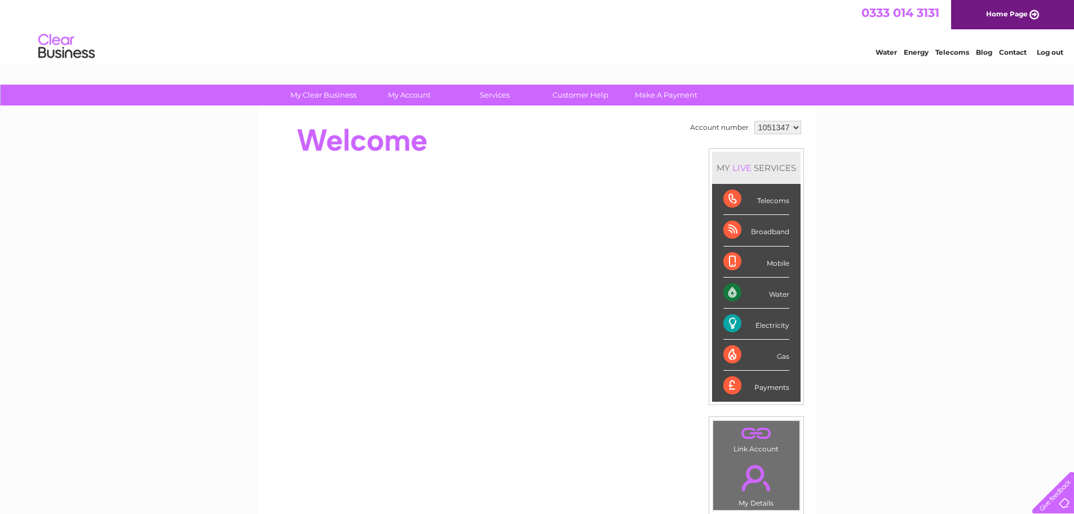
click at [755, 121] on select "1051347" at bounding box center [778, 128] width 47 height 14
drag, startPoint x: 769, startPoint y: 127, endPoint x: 758, endPoint y: 123, distance: 11.4
click at [758, 123] on select "1051347" at bounding box center [778, 128] width 47 height 14
click at [832, 153] on div "My Clear Business Login Details My Details My Preferences Link Account My Accou…" at bounding box center [537, 402] width 1074 height 634
